Goal: Task Accomplishment & Management: Complete application form

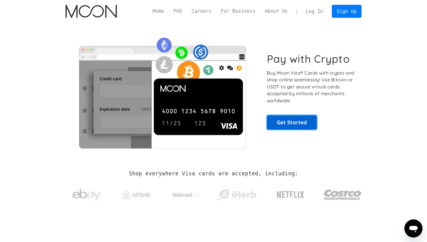
click at [292, 124] on link "Get Started" at bounding box center [292, 122] width 50 height 14
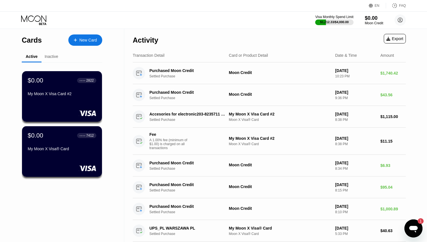
click at [416, 227] on icon "Open messaging window, 1 unread message" at bounding box center [413, 229] width 8 height 7
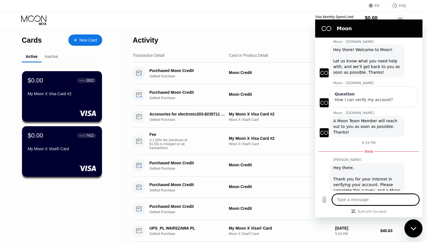
scroll to position [1477, 0]
click at [366, 205] on link "https://blocksurvey.io/moon-verification-access-basic-survey-u4qFw96zQN.Yb1hyTB…" at bounding box center [357, 207] width 48 height 5
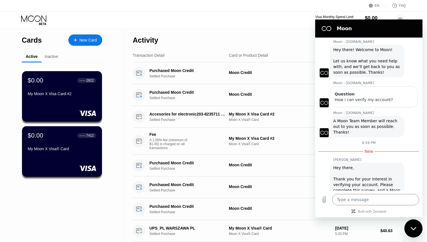
click at [412, 229] on icon "Close messaging window" at bounding box center [413, 228] width 6 height 3
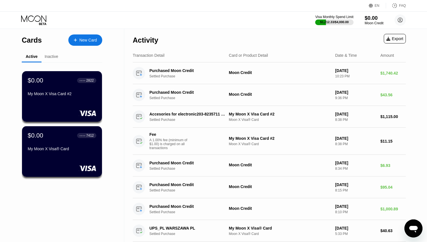
click at [370, 18] on div "$0.00" at bounding box center [373, 18] width 19 height 6
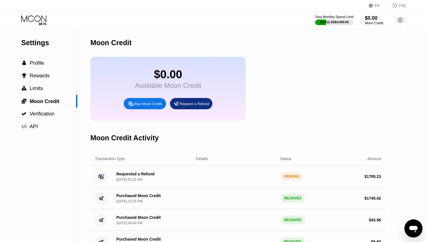
type textarea "x"
